Goal: Information Seeking & Learning: Learn about a topic

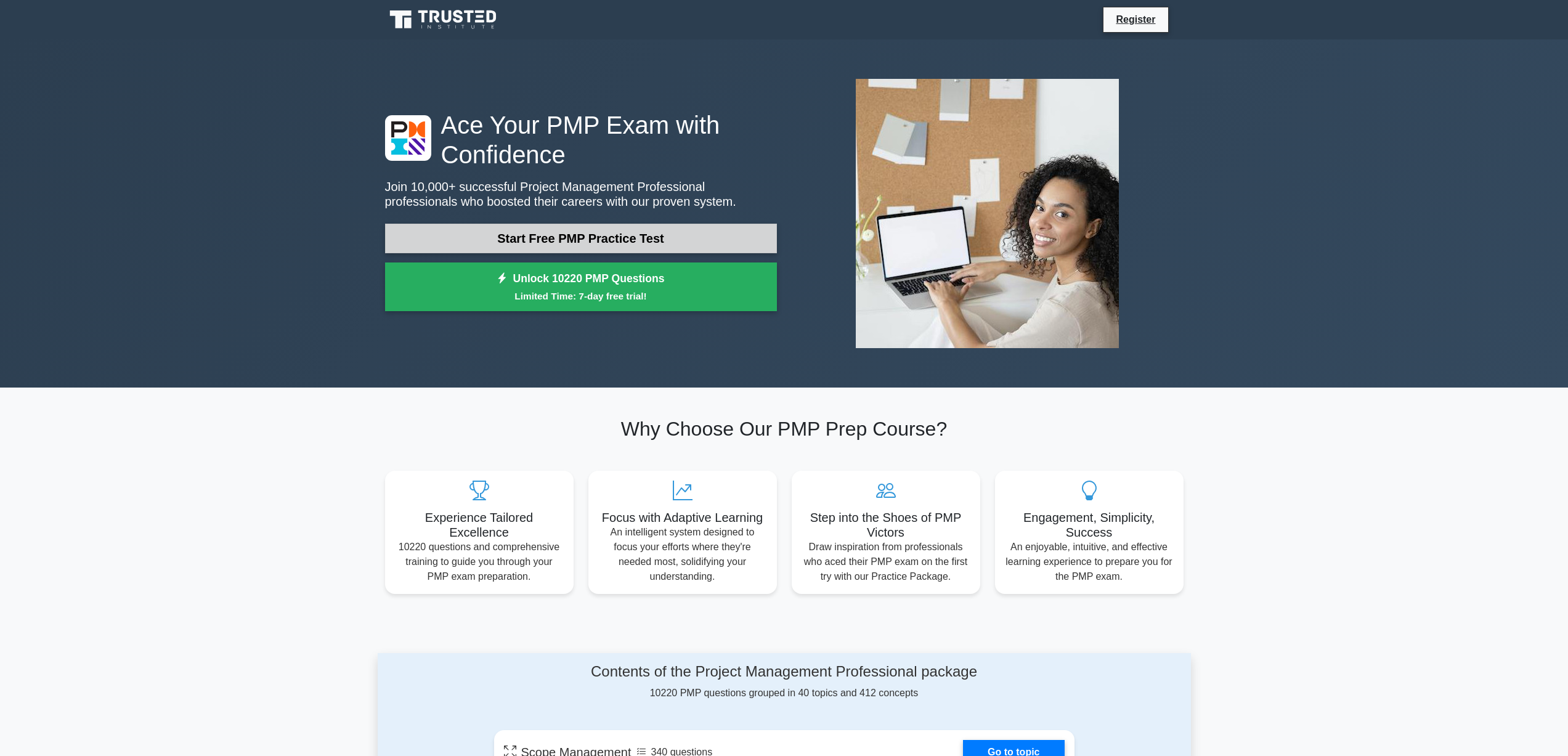
click at [660, 230] on link "Start Free PMP Practice Test" at bounding box center [581, 238] width 392 height 30
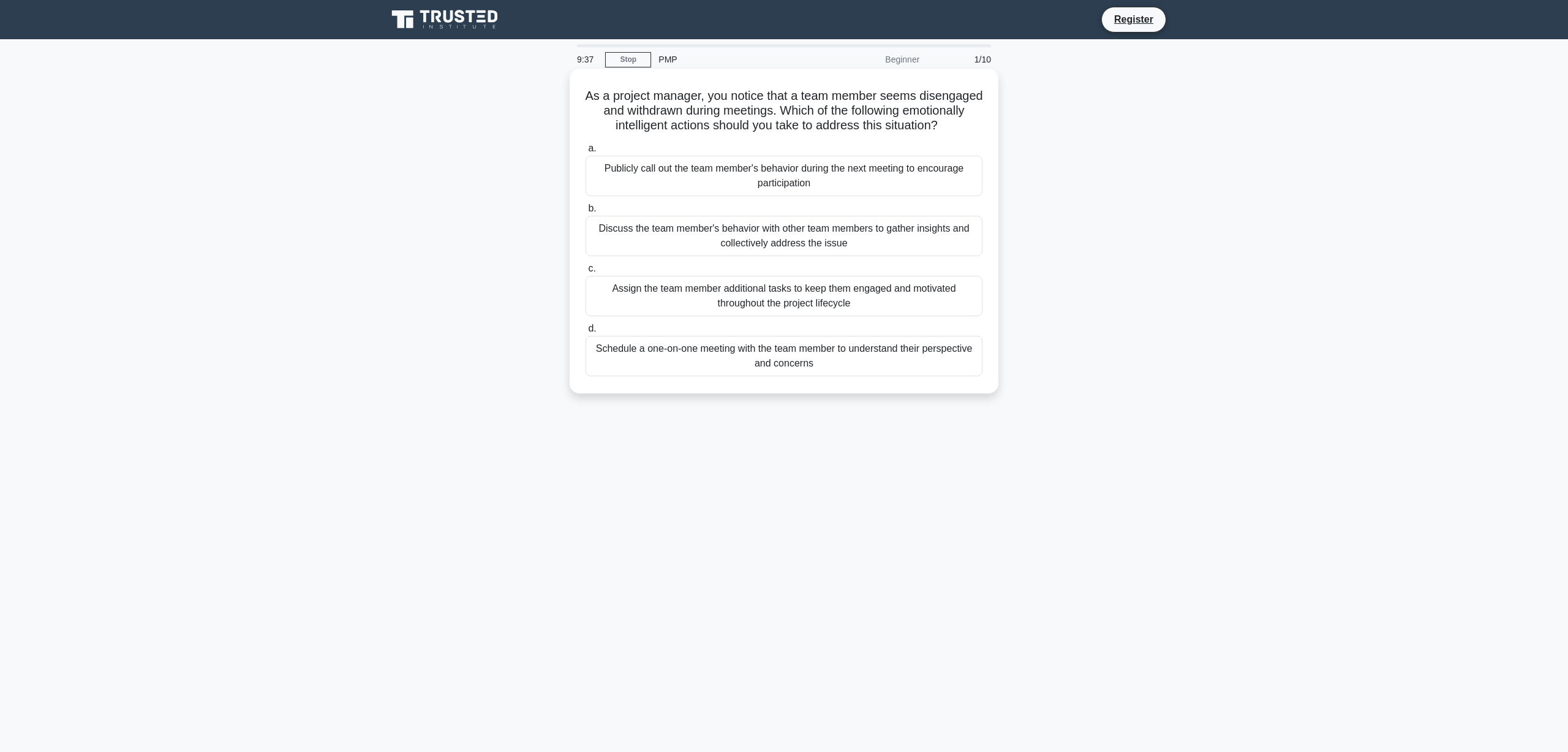
click at [787, 373] on div "Schedule a one-on-one meeting with the team member to understand their perspect…" at bounding box center [784, 356] width 397 height 41
click at [586, 333] on input "d. Schedule a one-on-one meeting with the team member to understand their persp…" at bounding box center [586, 329] width 0 height 8
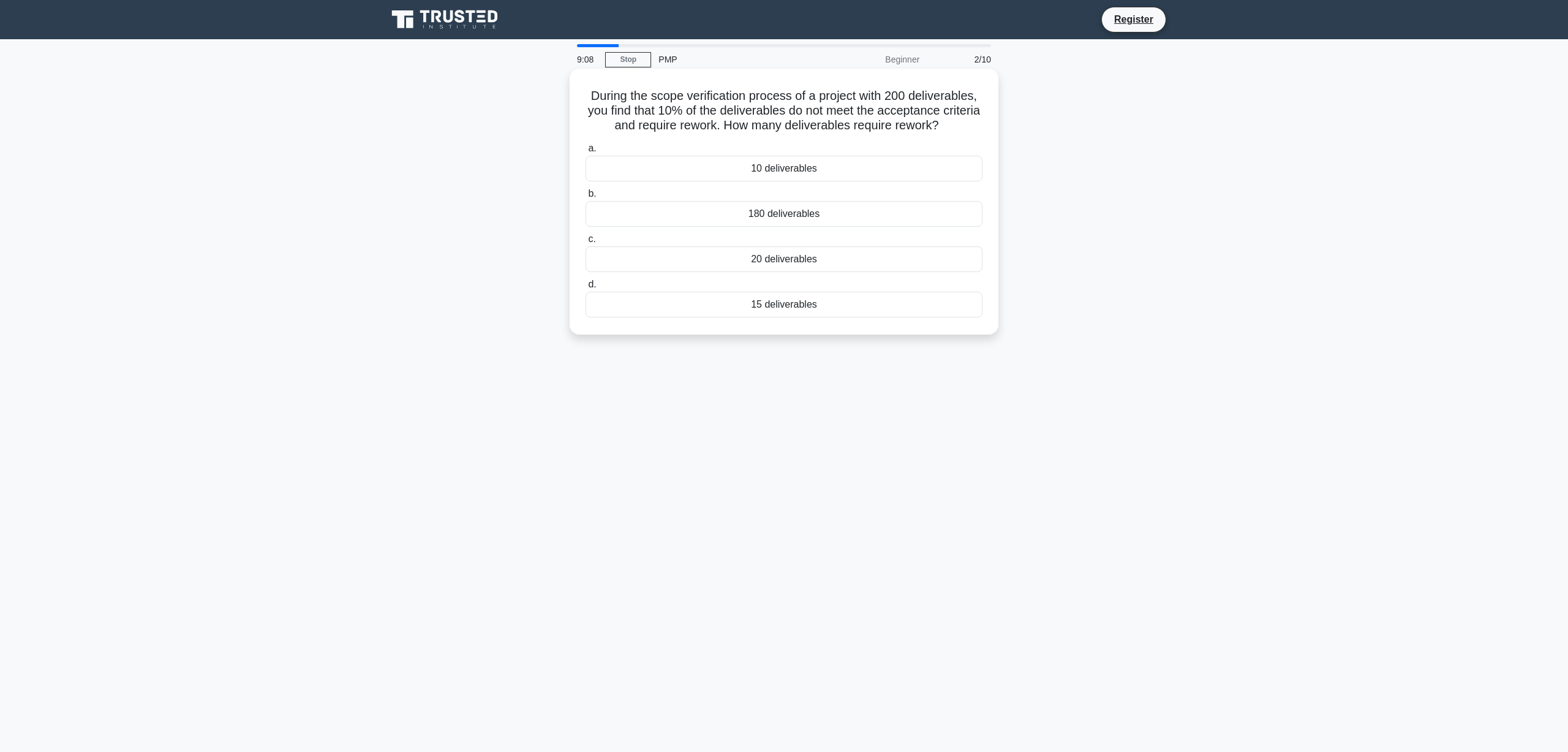
click at [800, 259] on div "20 deliverables" at bounding box center [784, 259] width 397 height 26
click at [586, 244] on input "c. 20 deliverables" at bounding box center [586, 239] width 0 height 8
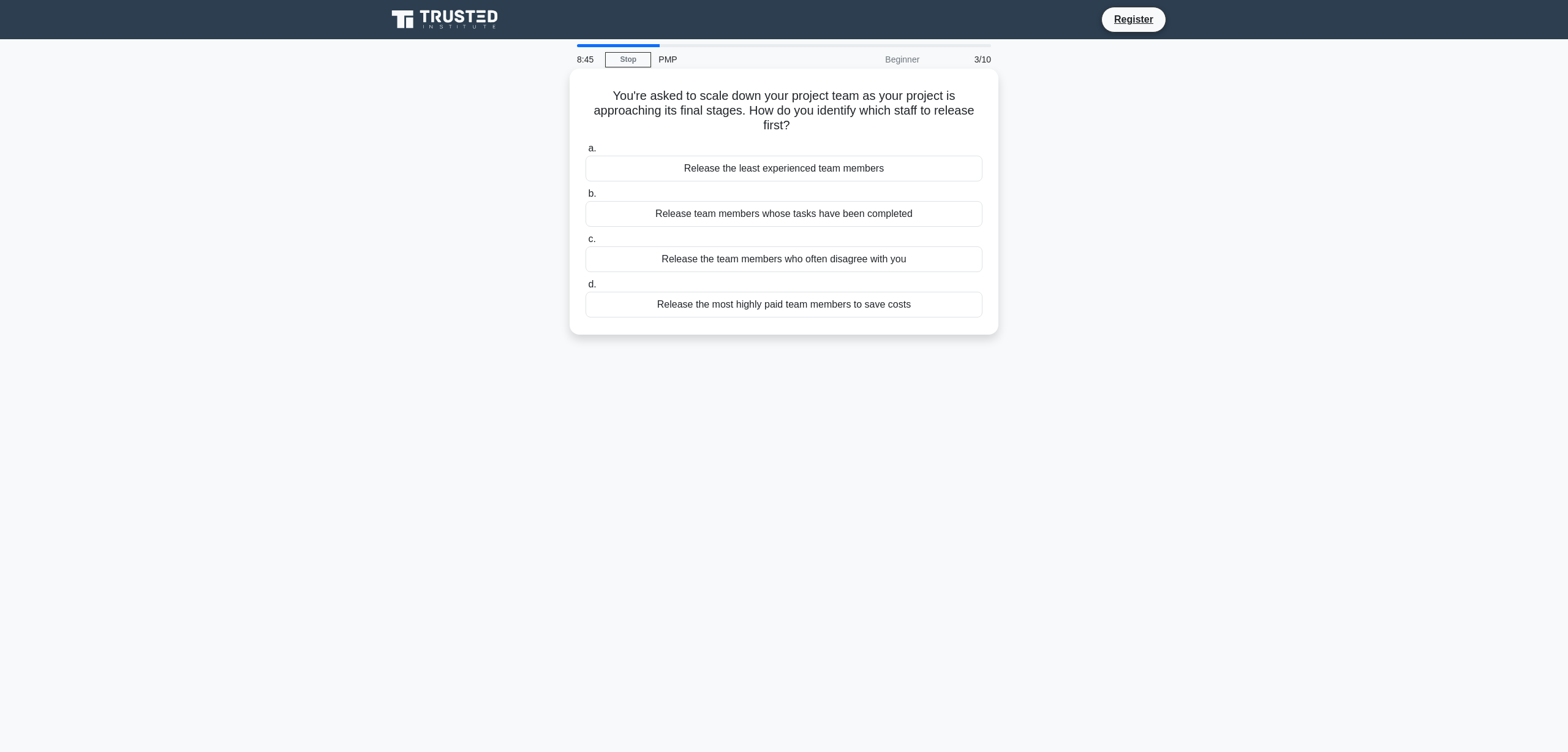
click at [882, 215] on div "Release team members whose tasks have been completed" at bounding box center [784, 214] width 397 height 26
click at [586, 198] on input "b. Release team members whose tasks have been completed" at bounding box center [586, 193] width 0 height 8
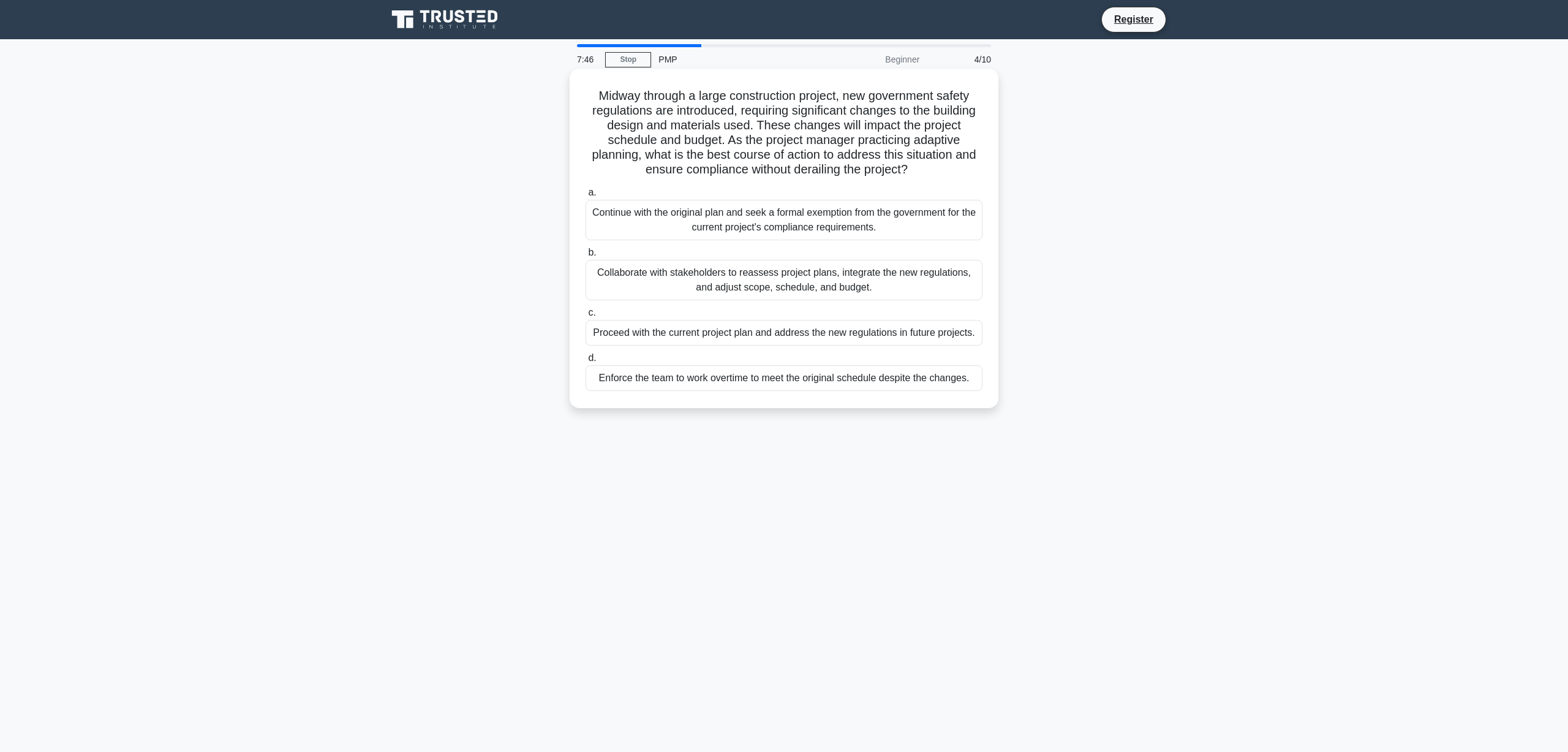
click at [857, 284] on div "Collaborate with stakeholders to reassess project plans, integrate the new regu…" at bounding box center [784, 280] width 397 height 41
click at [586, 256] on input "b. Collaborate with stakeholders to reassess project plans, integrate the new r…" at bounding box center [586, 253] width 0 height 8
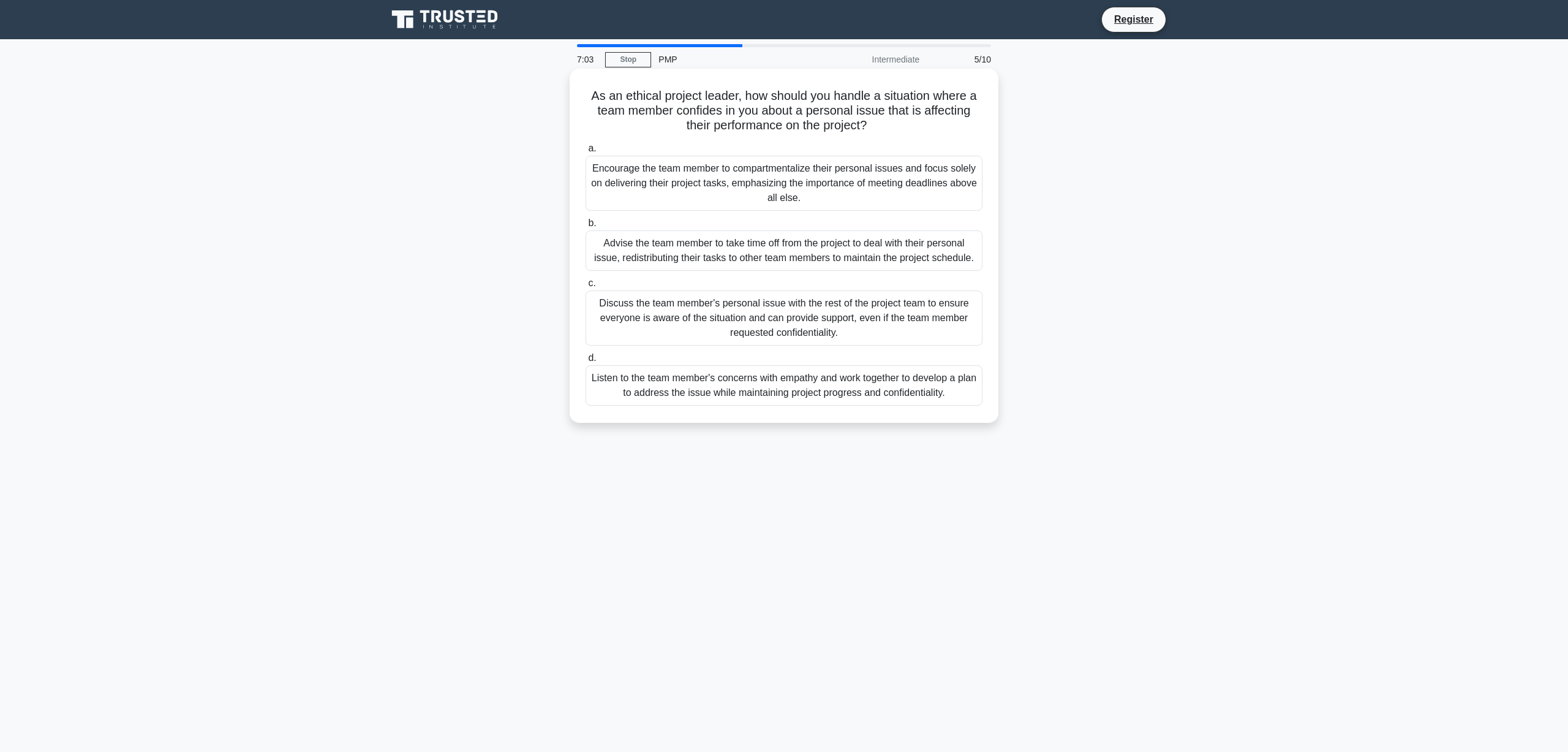
click at [881, 395] on div "Listen to the team member's concerns with empathy and work together to develop …" at bounding box center [784, 385] width 397 height 41
click at [586, 362] on input "d. Listen to the team member's concerns with empathy and work together to devel…" at bounding box center [586, 357] width 0 height 8
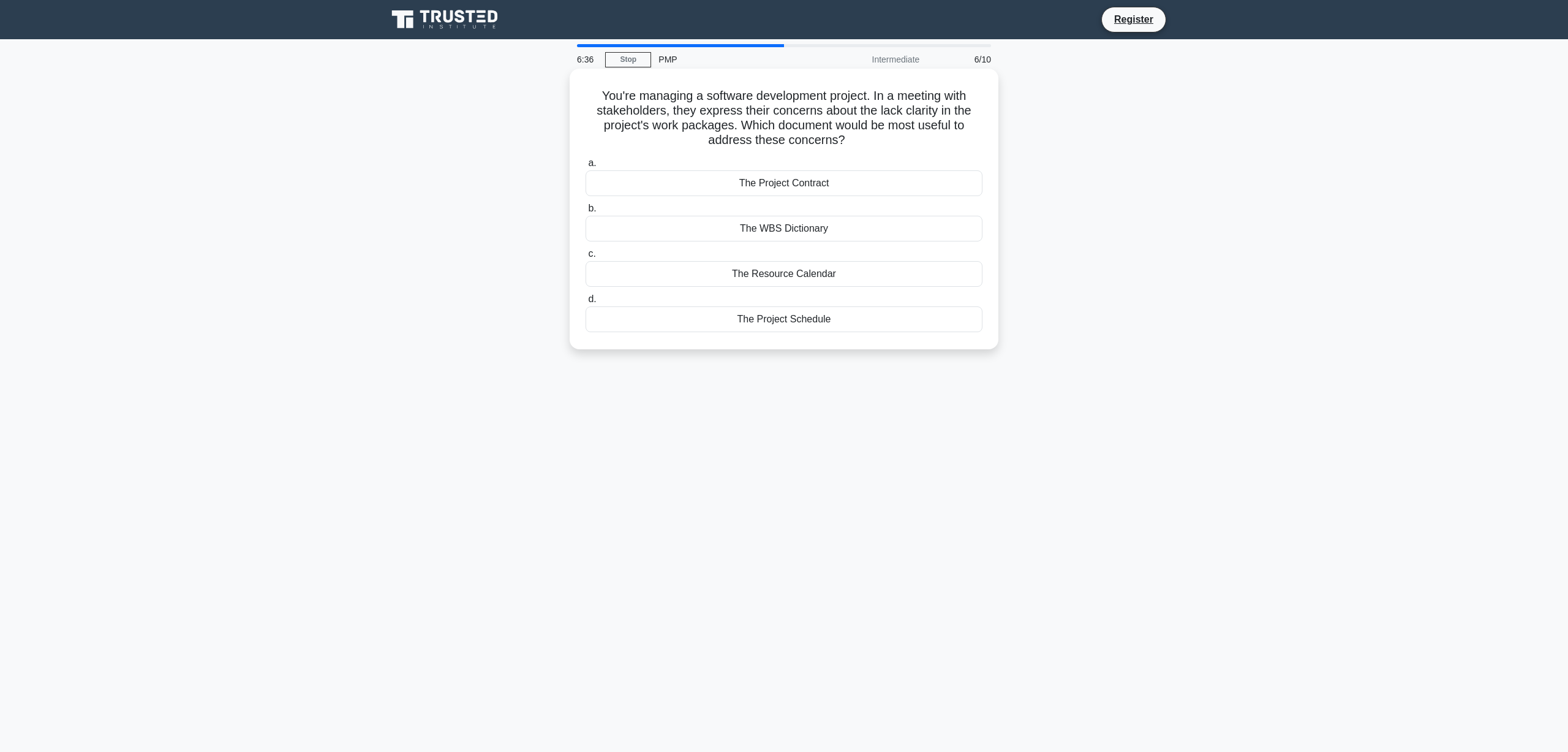
click at [797, 230] on div "The WBS Dictionary" at bounding box center [784, 228] width 397 height 26
click at [586, 213] on input "b. The WBS Dictionary" at bounding box center [586, 209] width 0 height 8
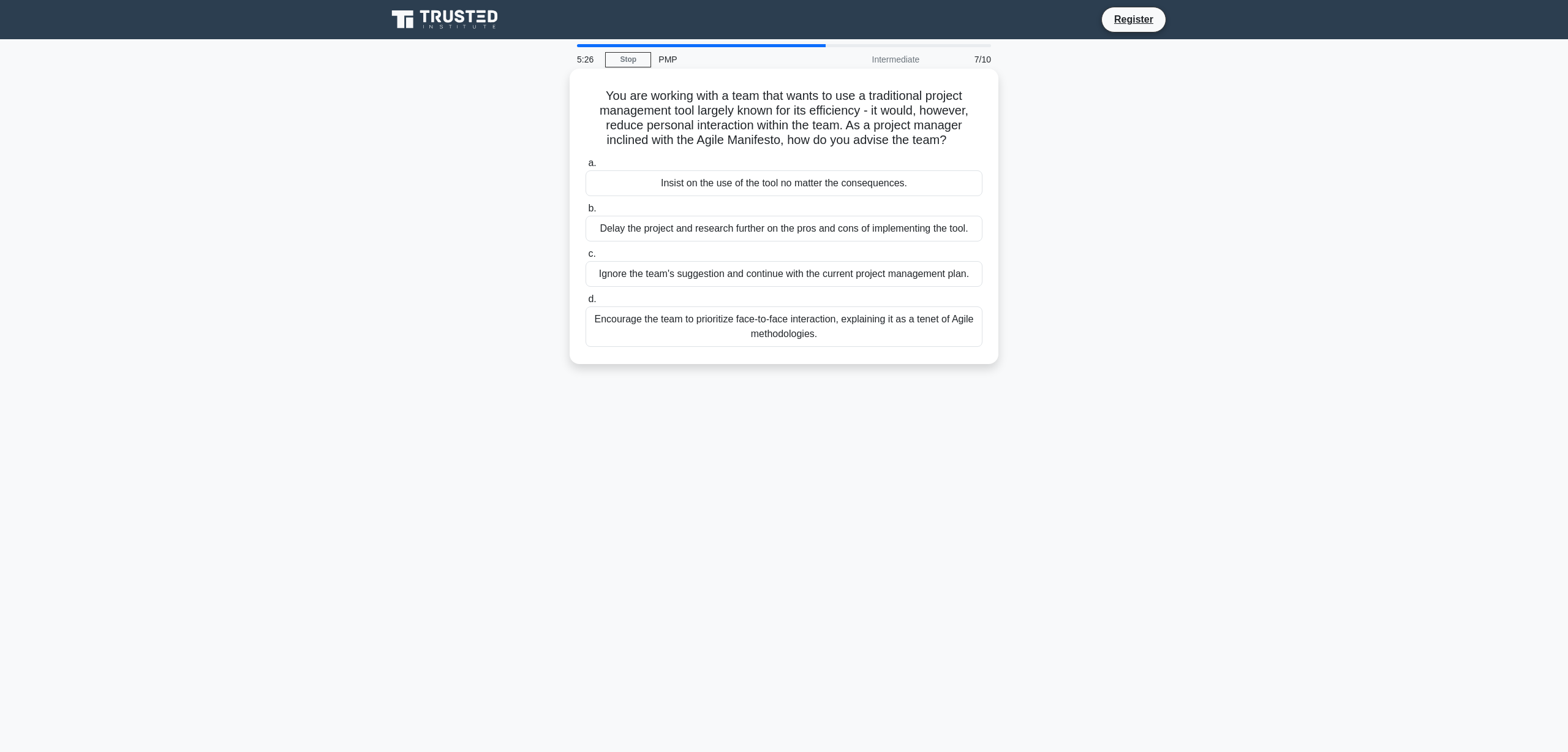
click at [824, 316] on div "Encourage the team to prioritize face-to-face interaction, explaining it as a t…" at bounding box center [784, 326] width 397 height 41
click at [586, 303] on input "d. Encourage the team to prioritize face-to-face interaction, explaining it as …" at bounding box center [586, 299] width 0 height 8
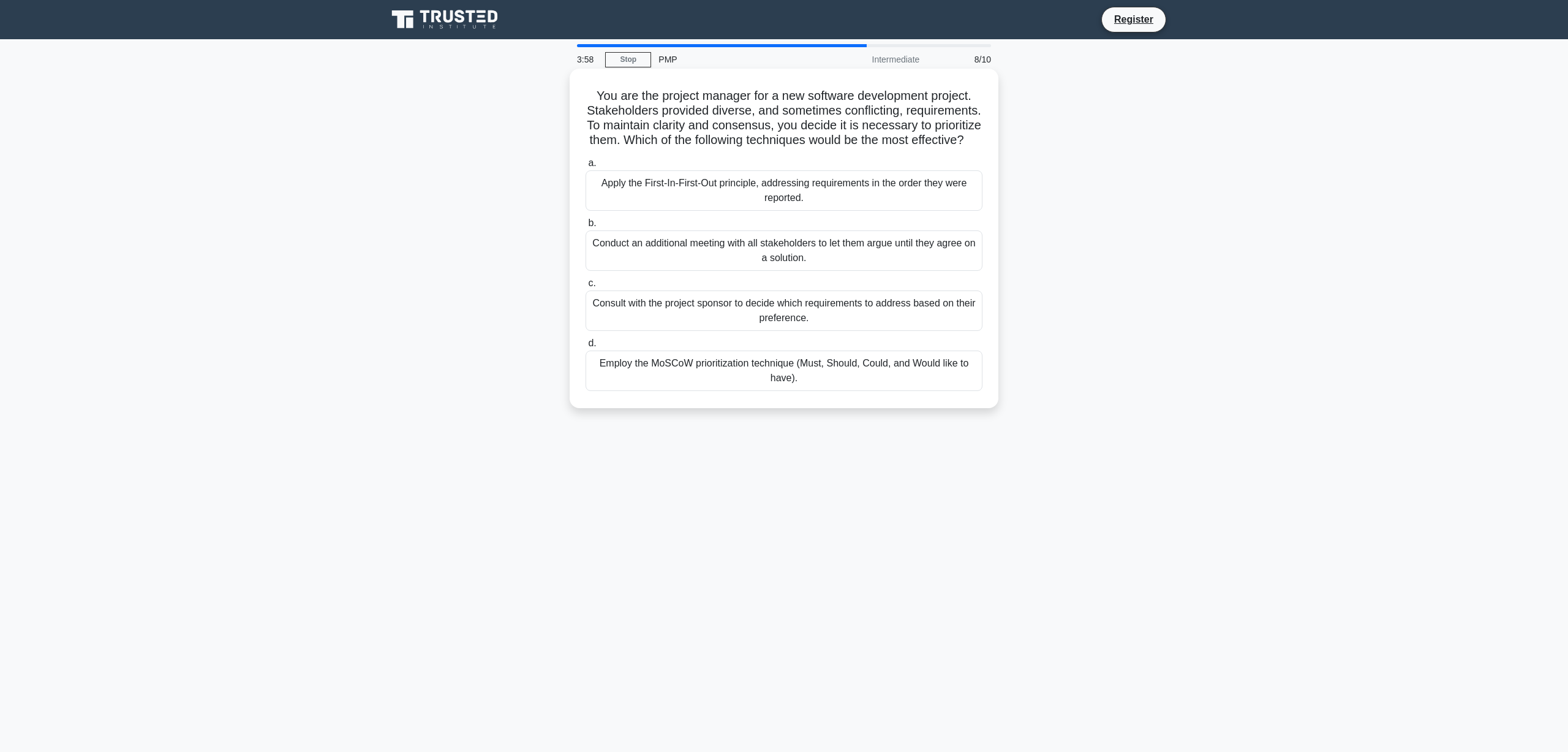
click at [816, 328] on div "Consult with the project sponsor to decide which requirements to address based …" at bounding box center [784, 311] width 397 height 41
click at [586, 287] on input "c. Consult with the project sponsor to decide which requirements to address bas…" at bounding box center [586, 283] width 0 height 8
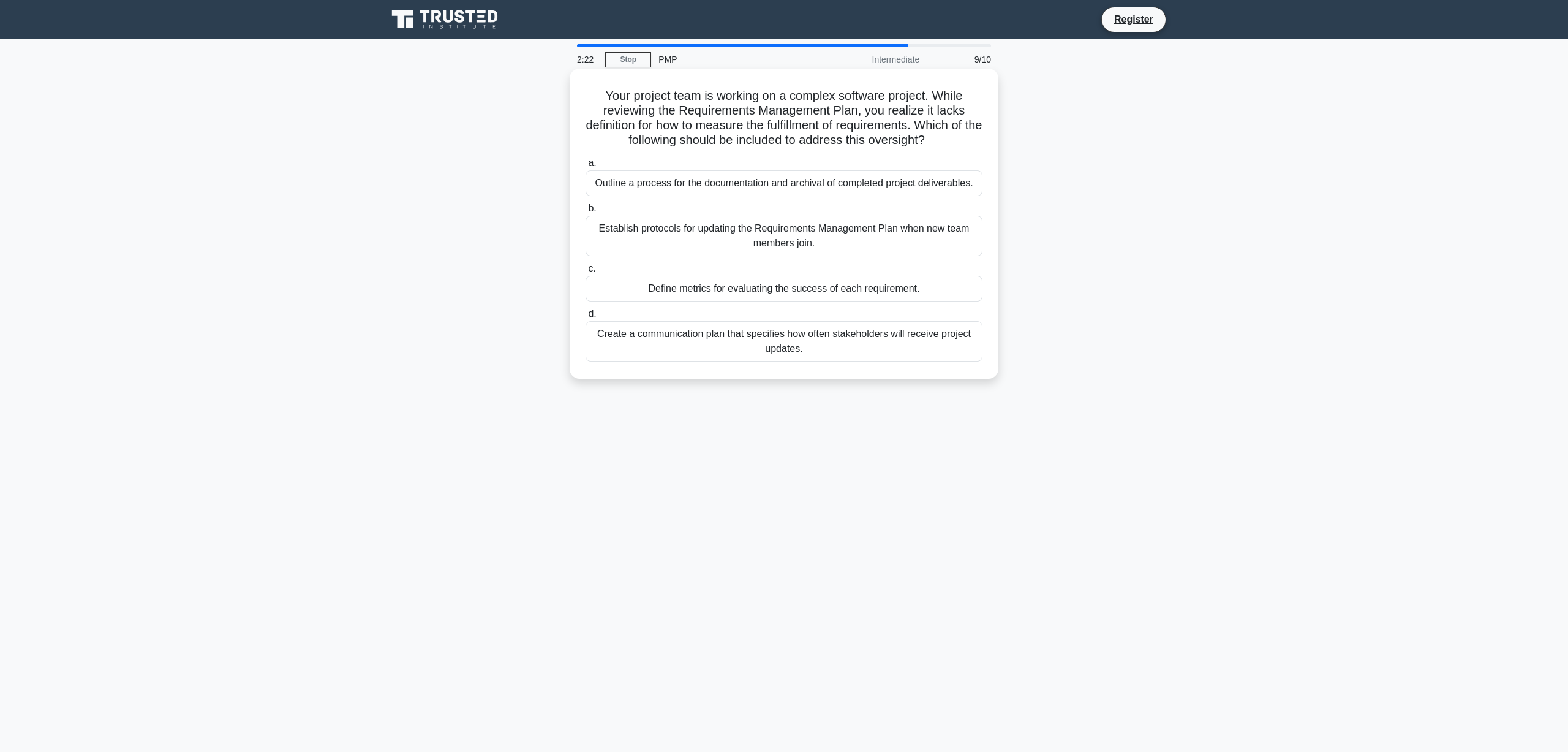
click at [845, 181] on div "Outline a process for the documentation and archival of completed project deliv…" at bounding box center [784, 183] width 397 height 26
click at [586, 167] on input "a. Outline a process for the documentation and archival of completed project de…" at bounding box center [586, 163] width 0 height 8
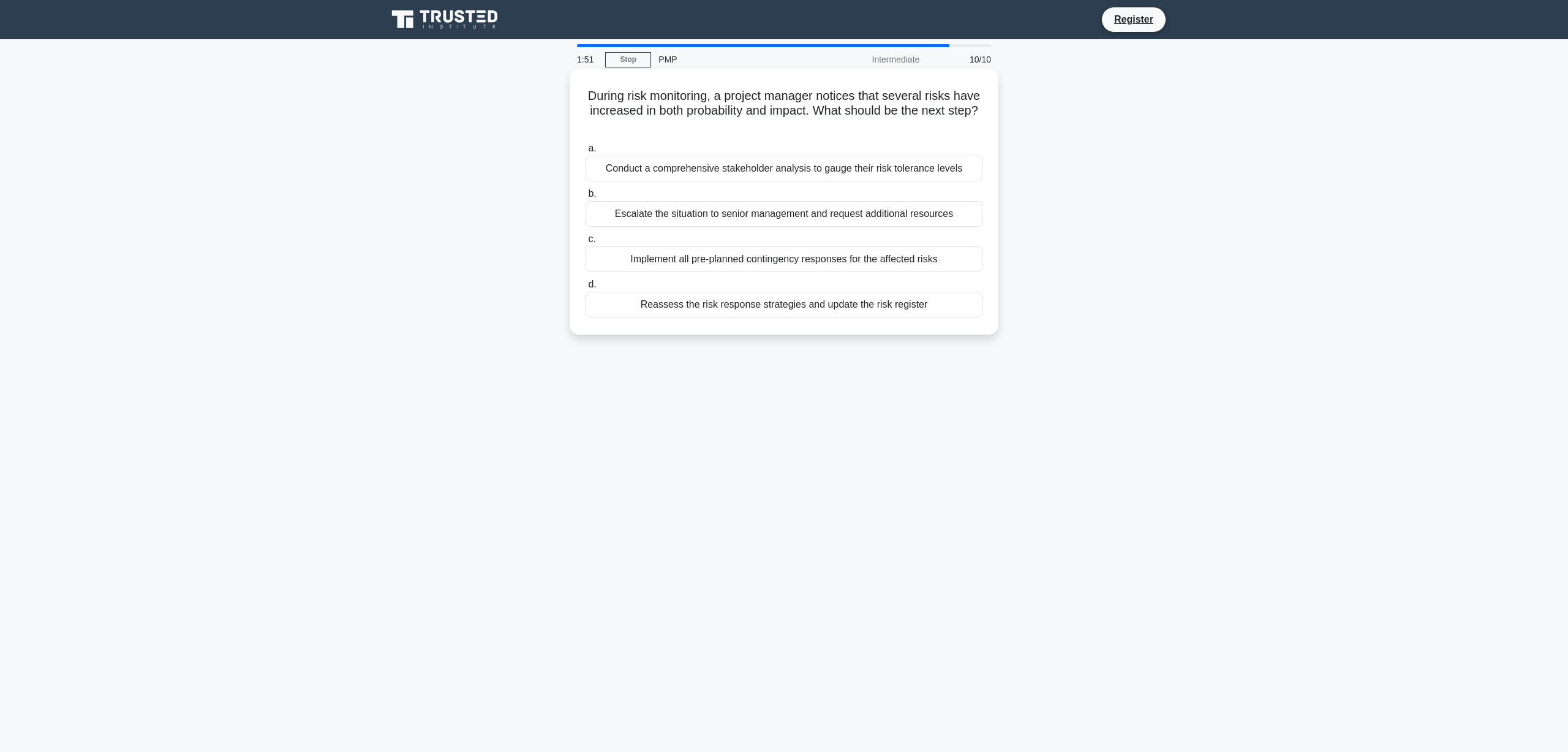
click at [899, 311] on div "Reassess the risk response strategies and update the risk register" at bounding box center [784, 304] width 397 height 26
click at [586, 289] on input "d. Reassess the risk response strategies and update the risk register" at bounding box center [586, 284] width 0 height 8
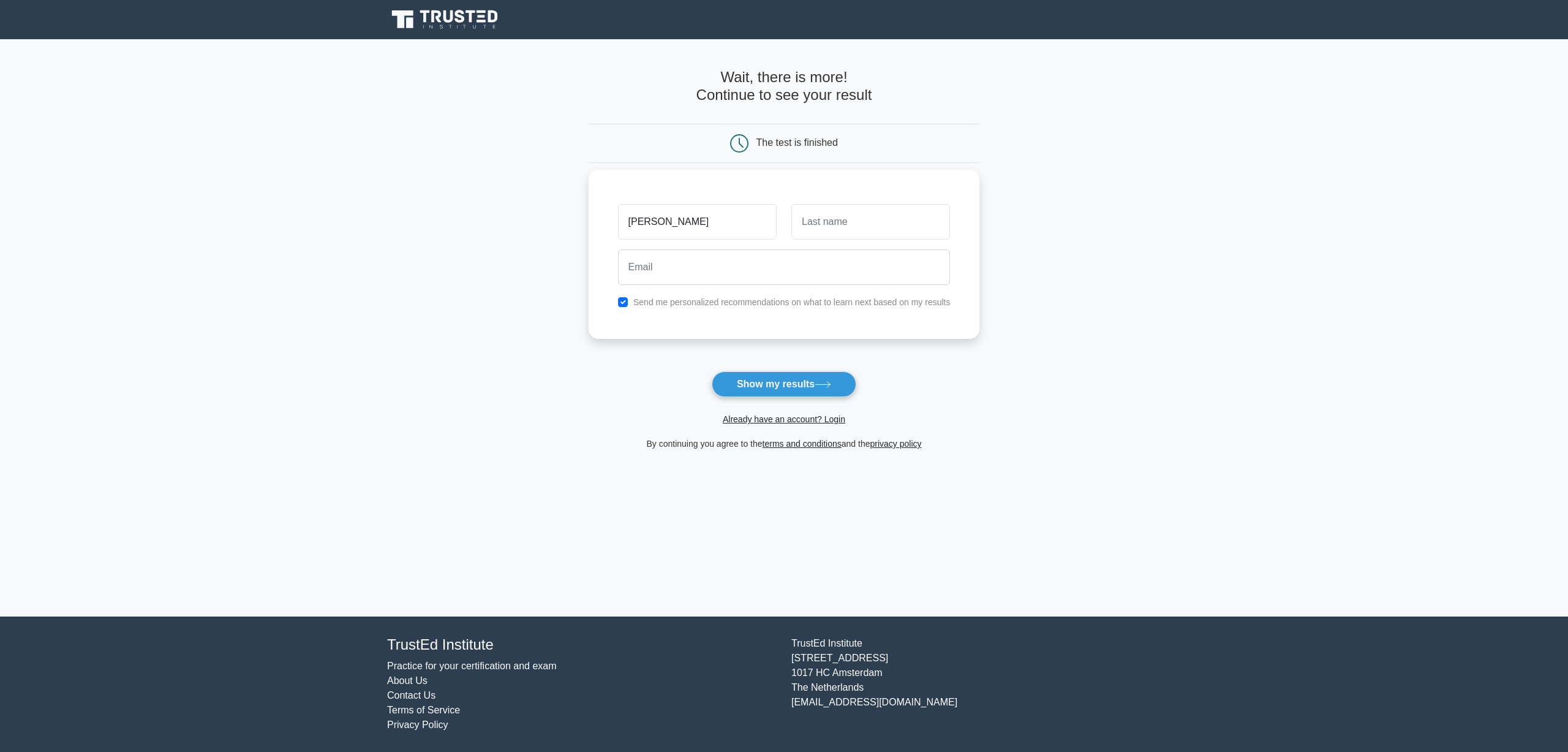
type input "zahid"
click at [838, 223] on input "text" at bounding box center [871, 221] width 159 height 35
type input "syed"
click at [724, 267] on input "email" at bounding box center [784, 266] width 333 height 35
type input "zahid_ruhsin@hotmail.com"
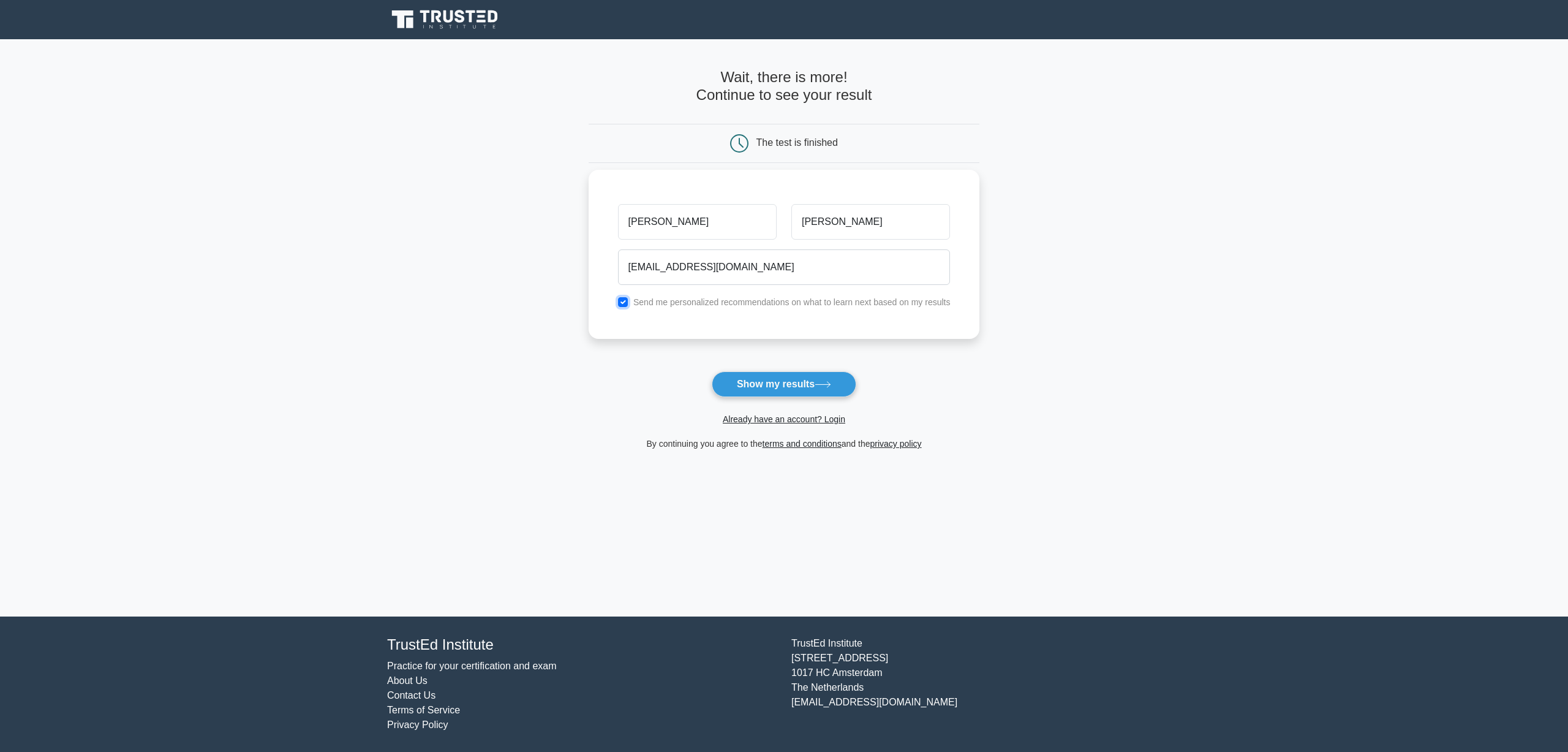
click at [626, 304] on input "checkbox" at bounding box center [623, 302] width 10 height 10
checkbox input "false"
click at [771, 388] on button "Show my results" at bounding box center [784, 384] width 144 height 26
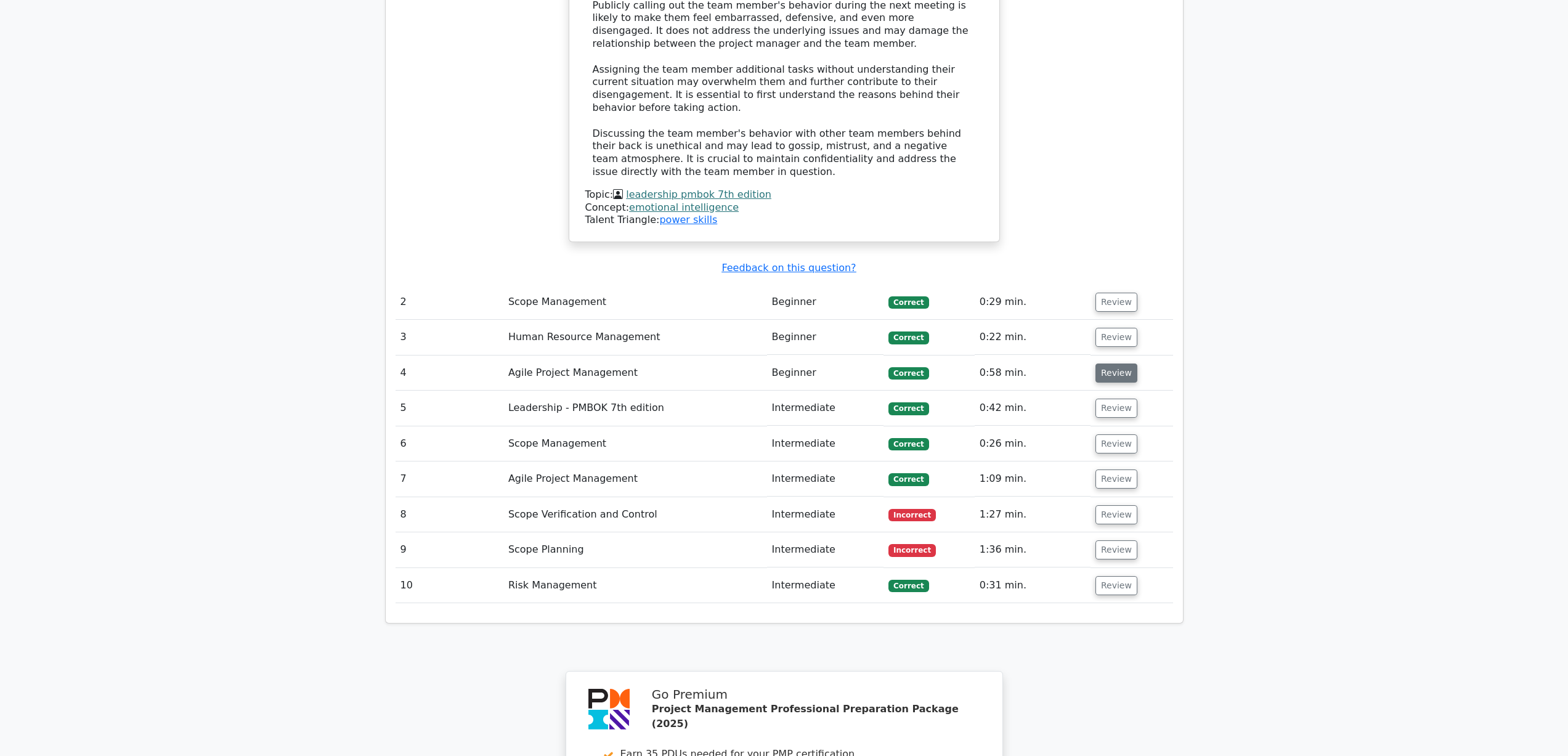
scroll to position [1540, 0]
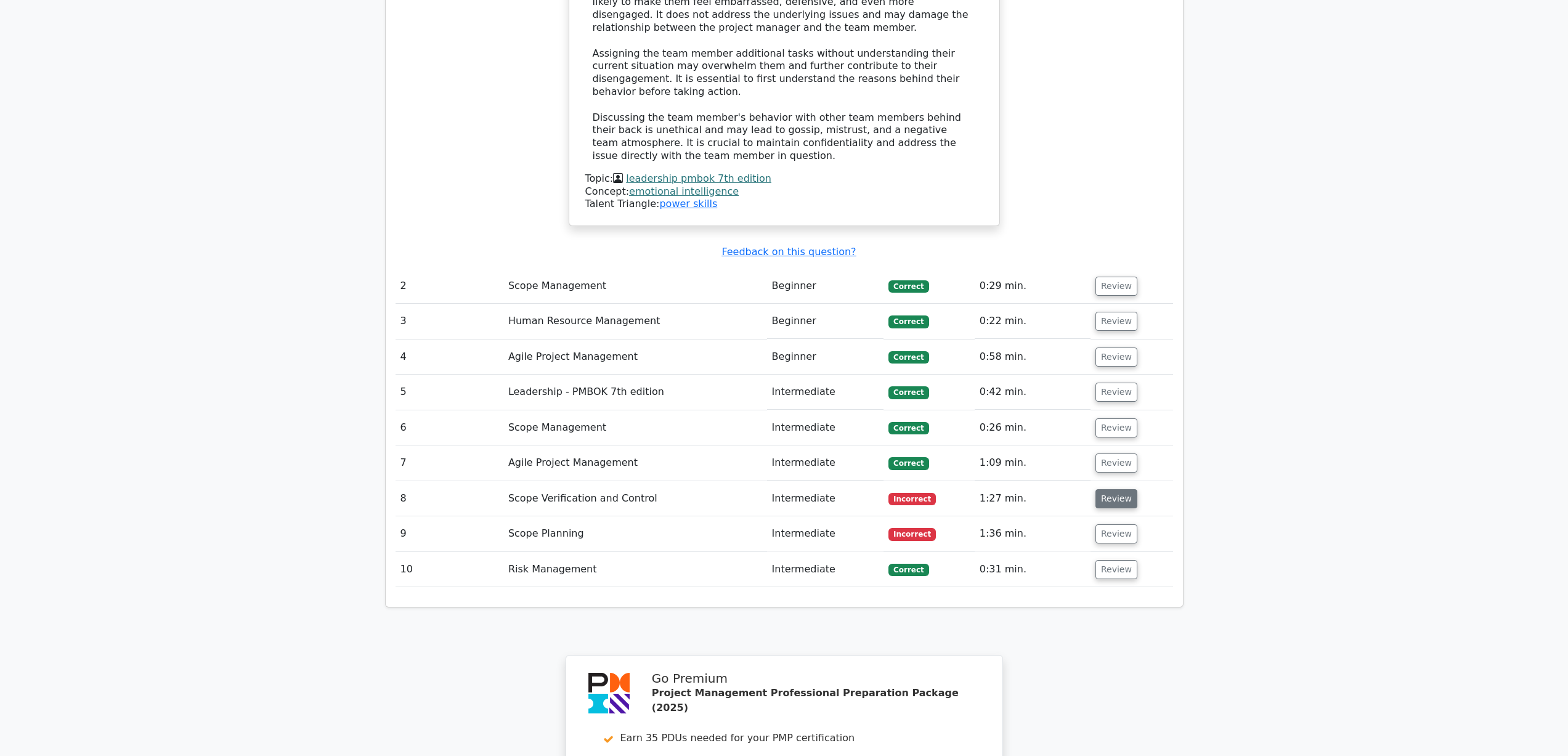
click at [1110, 489] on button "Review" at bounding box center [1116, 498] width 42 height 19
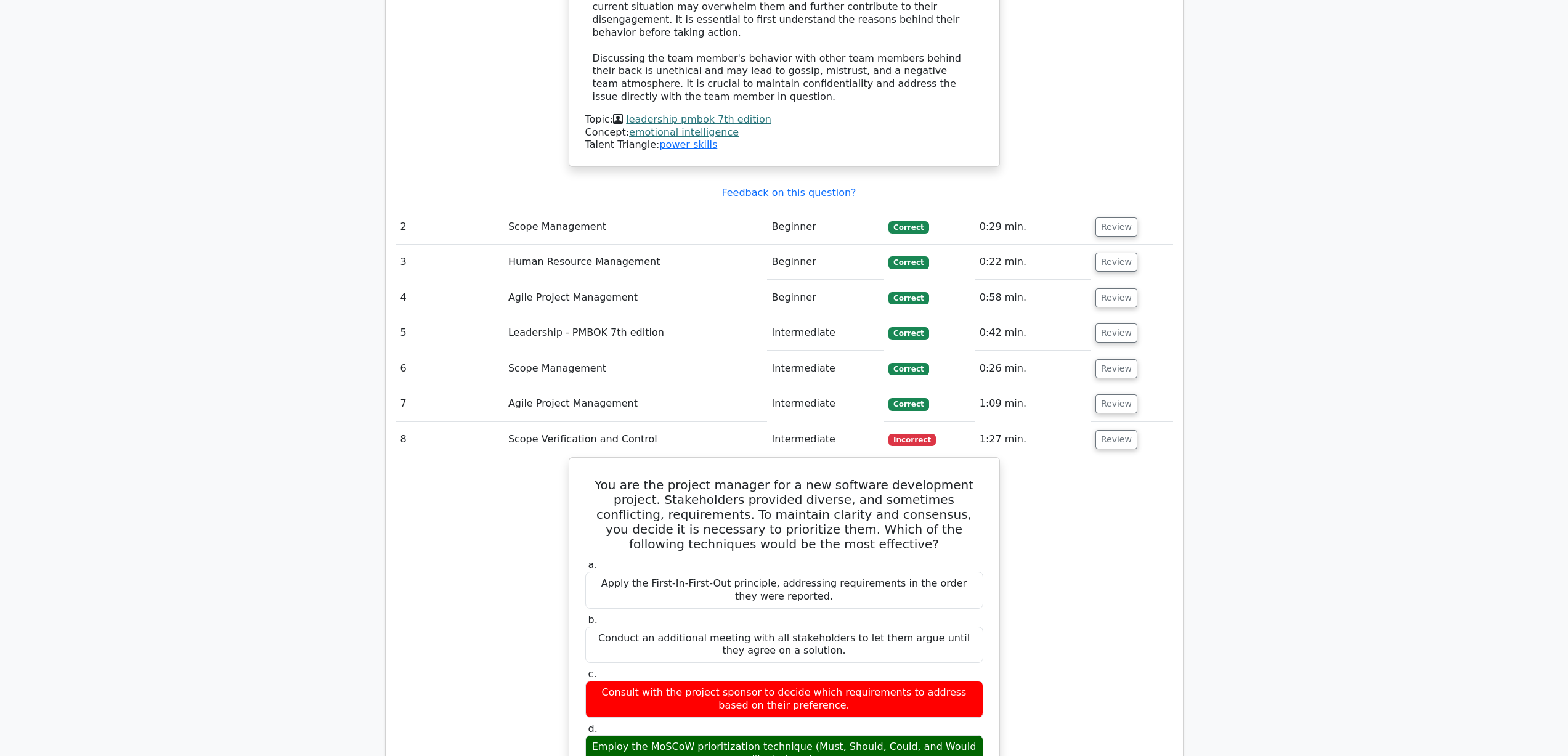
scroll to position [1787, 0]
